Goal: Navigation & Orientation: Find specific page/section

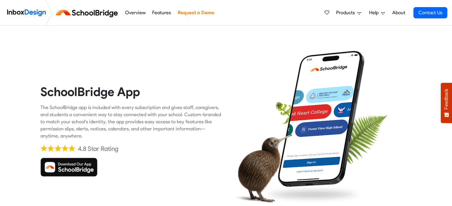
click at [74, 170] on img at bounding box center [68, 167] width 57 height 19
click at [74, 171] on img at bounding box center [68, 167] width 57 height 19
click at [394, 15] on link "About" at bounding box center [398, 13] width 16 height 12
